Goal: Navigation & Orientation: Go to known website

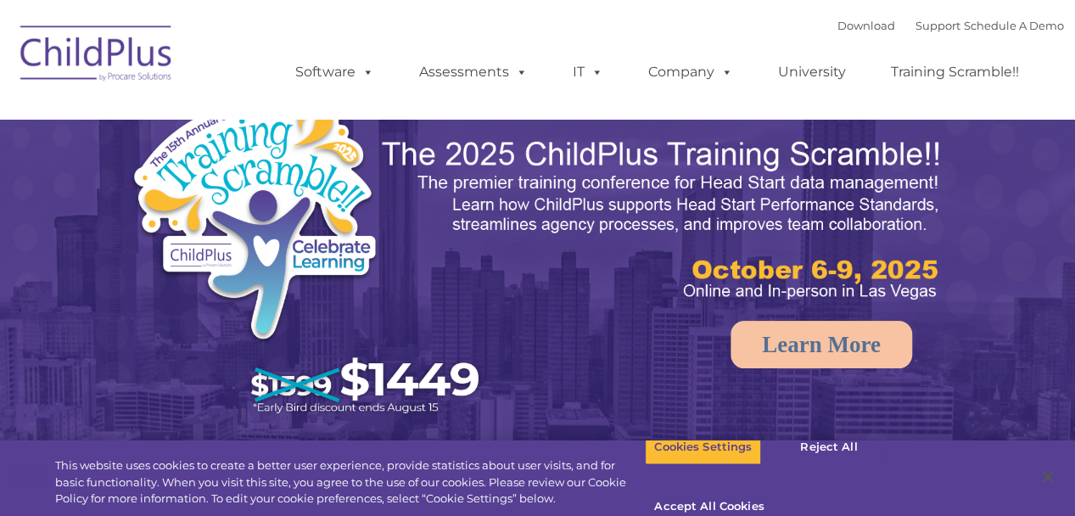
select select "MEDIUM"
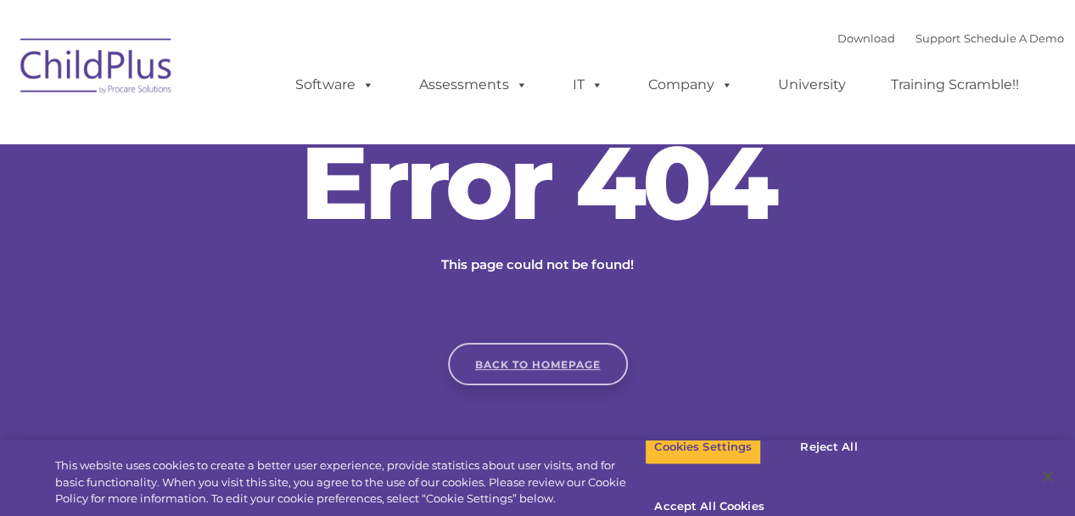
click at [556, 374] on link "Back to homepage" at bounding box center [538, 364] width 180 height 42
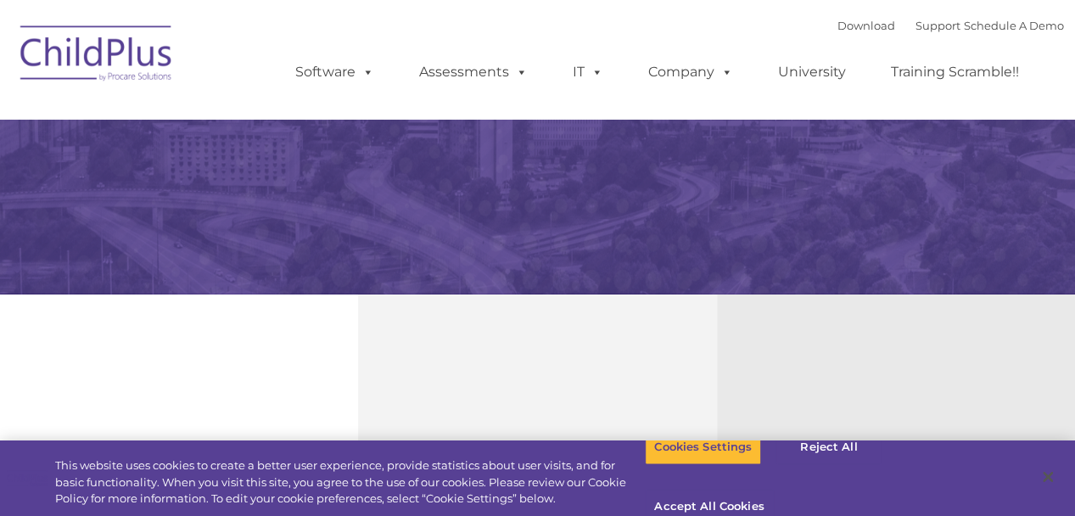
select select "MEDIUM"
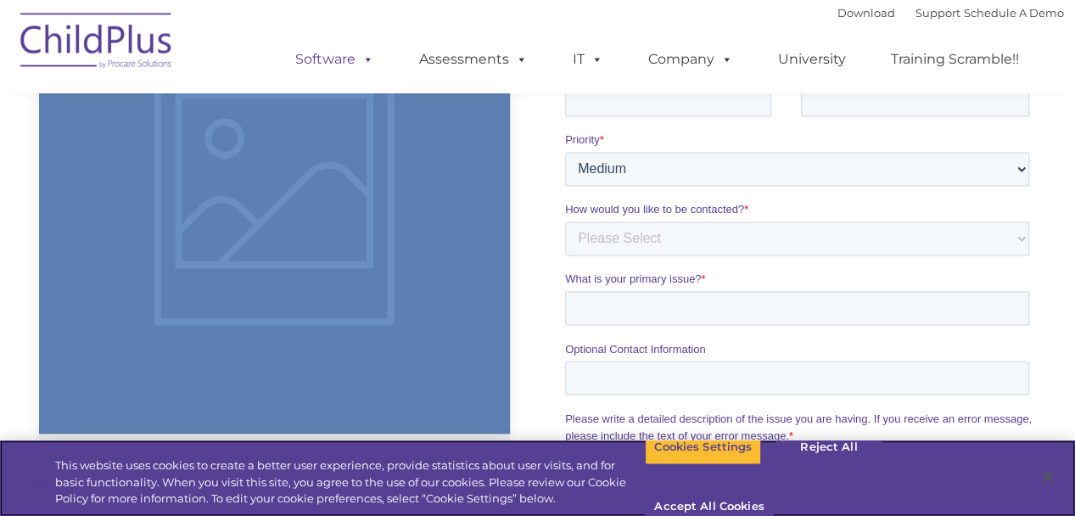
scroll to position [1056, 0]
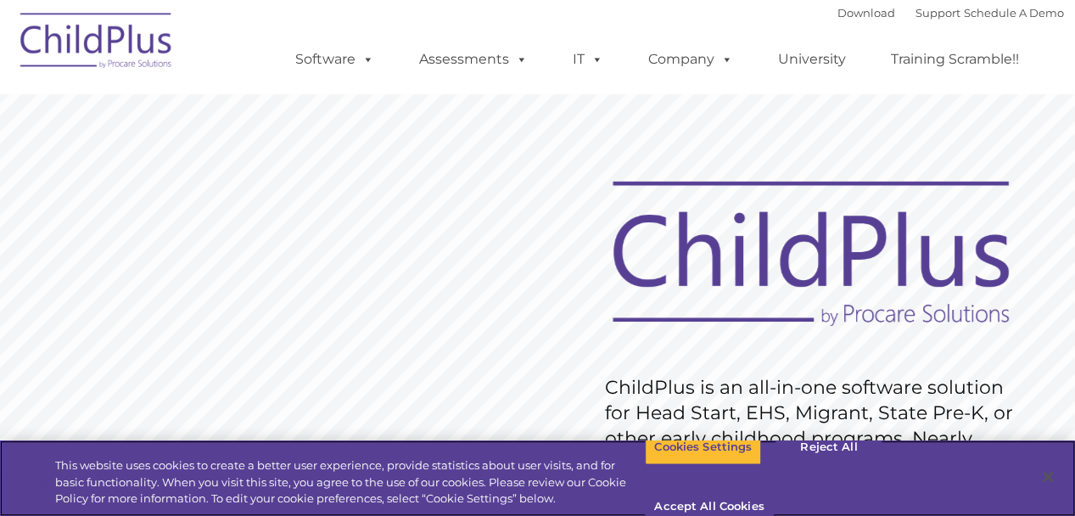
click at [715, 446] on div "Cookies Settings Reject All Accept All Cookies" at bounding box center [806, 478] width 323 height 120
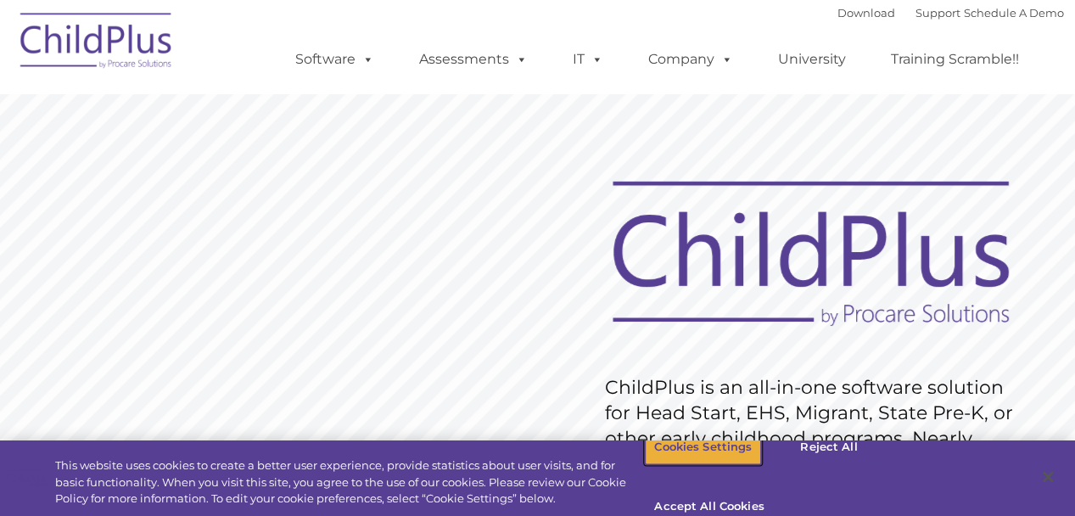
click at [728, 465] on button "Cookies Settings" at bounding box center [703, 447] width 116 height 36
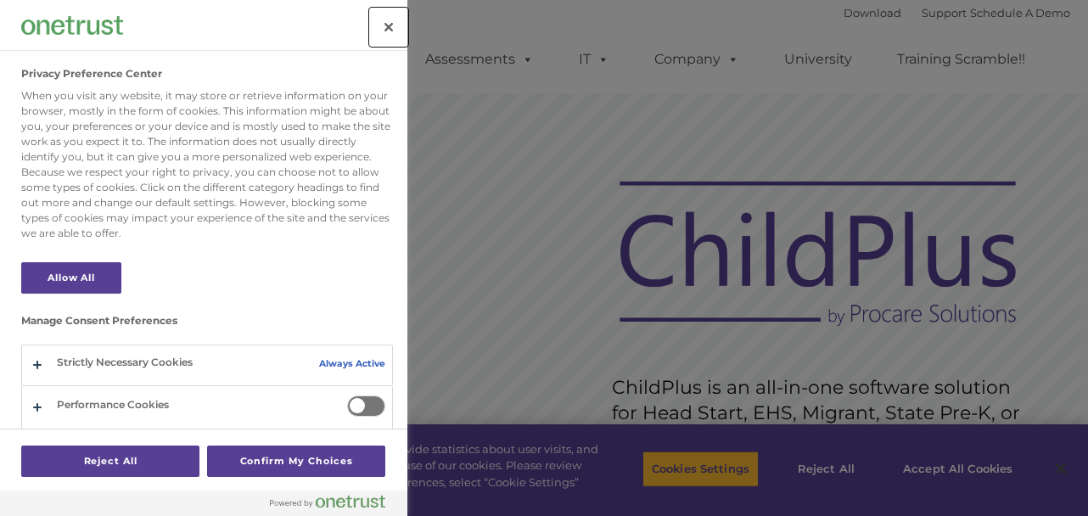
click at [370, 28] on button "Close" at bounding box center [388, 26] width 37 height 37
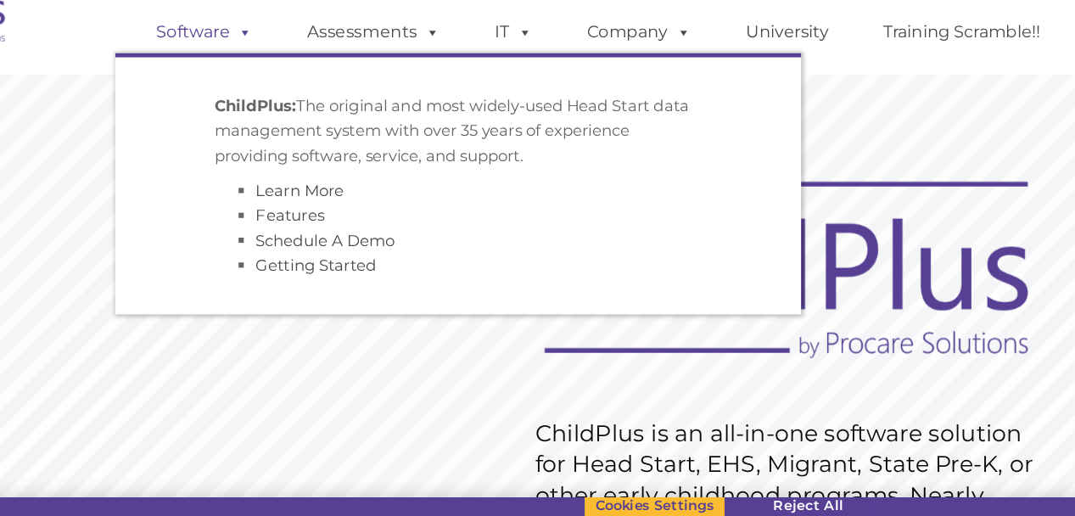
click at [362, 65] on span at bounding box center [365, 59] width 19 height 16
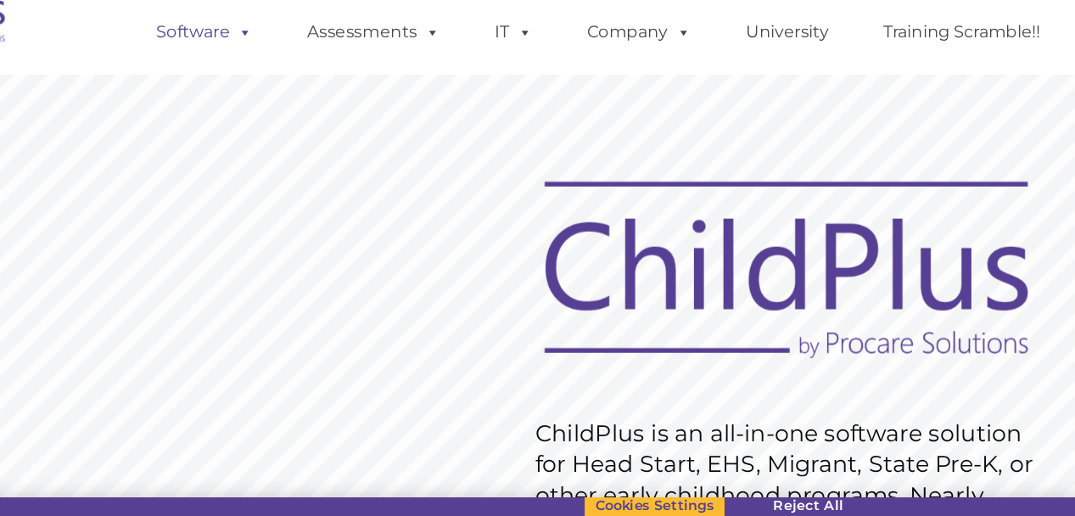
click at [362, 65] on span at bounding box center [365, 59] width 19 height 16
